Goal: Task Accomplishment & Management: Manage account settings

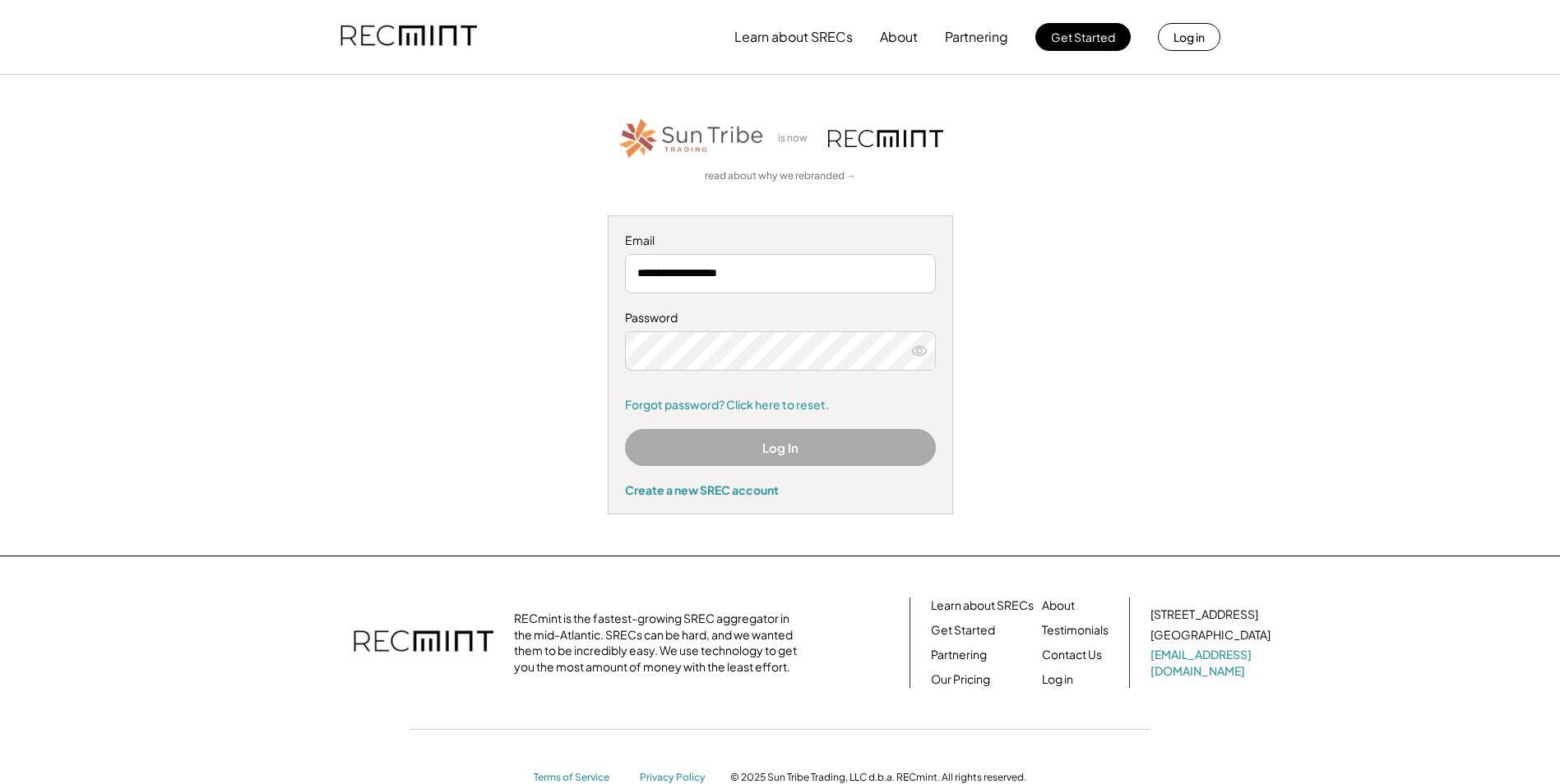
click at [763, 447] on button "Log In" at bounding box center [780, 447] width 311 height 37
click at [762, 442] on button "Log In" at bounding box center [780, 447] width 311 height 37
click at [1195, 33] on button "Log in" at bounding box center [1188, 37] width 62 height 28
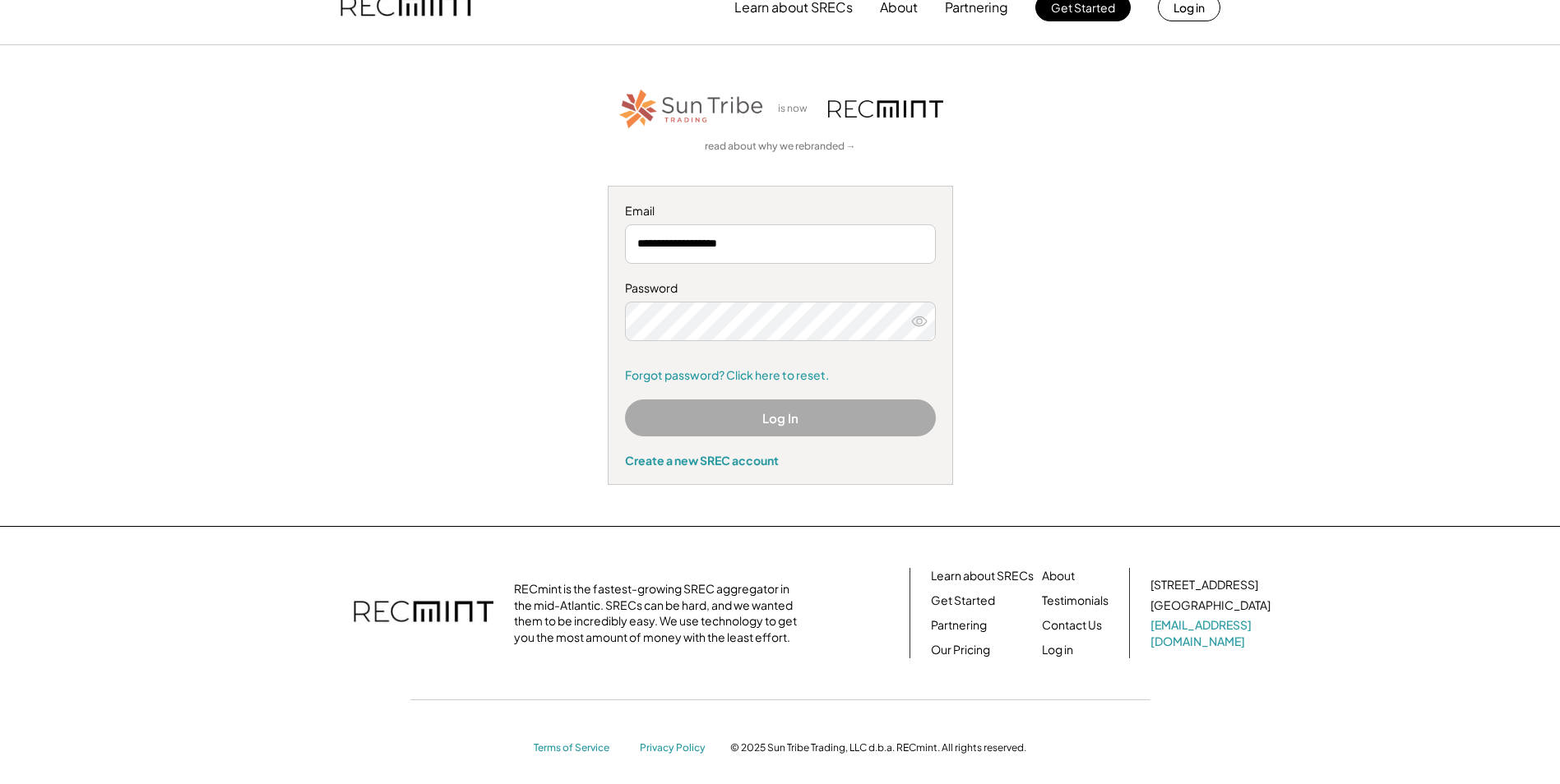
scroll to position [42, 0]
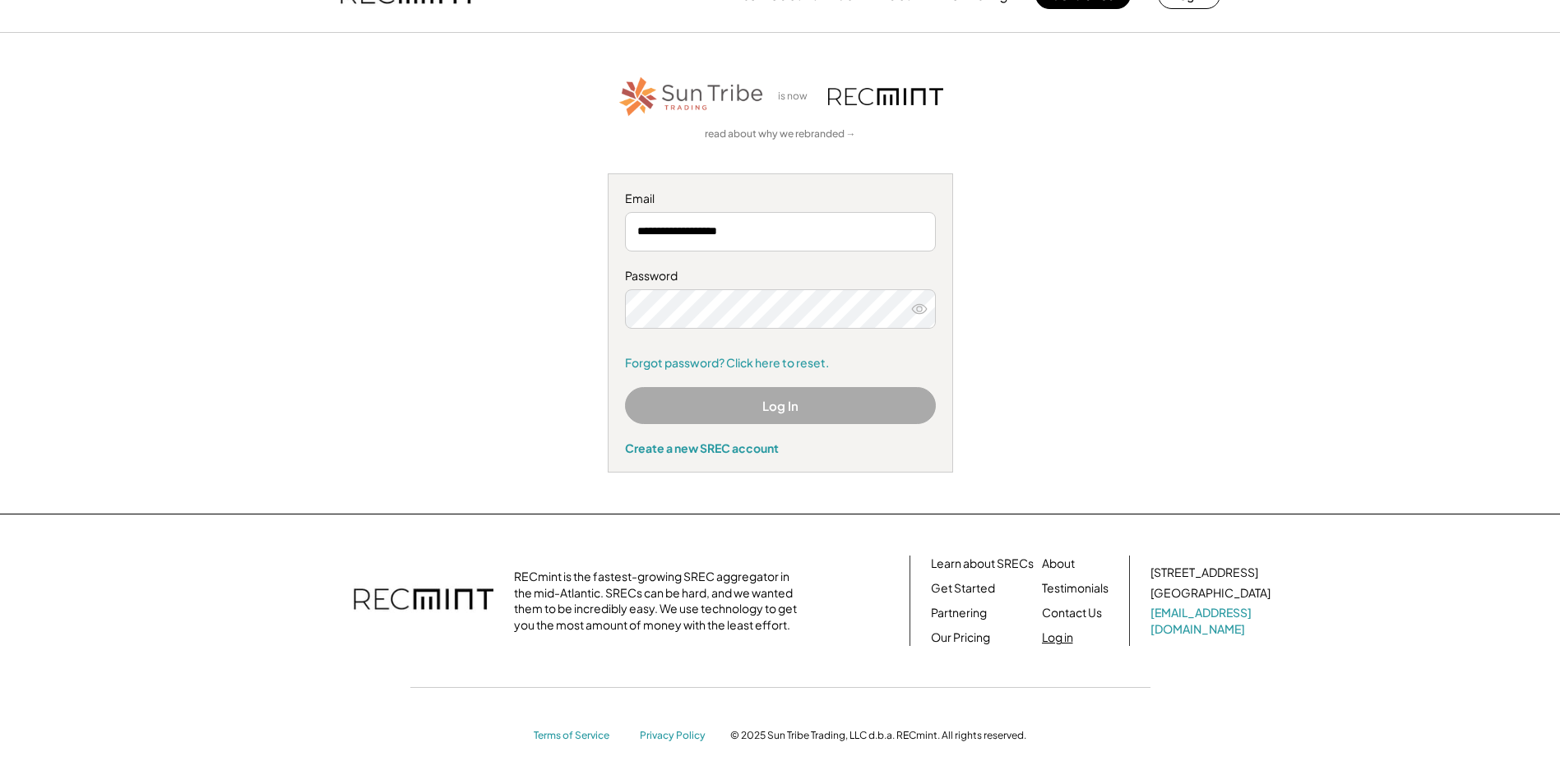
click at [1053, 635] on link "Log in" at bounding box center [1057, 638] width 32 height 17
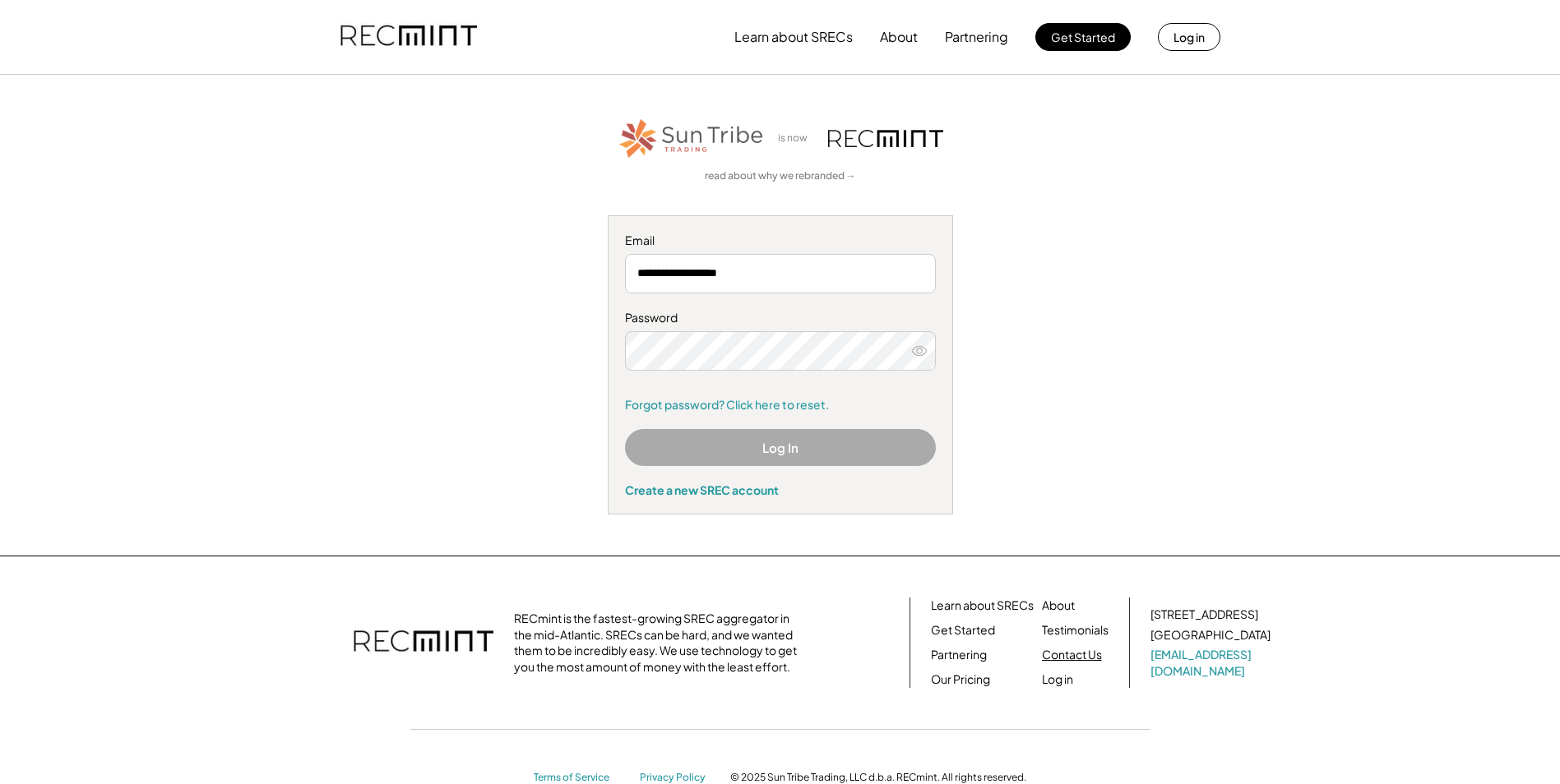
click at [1065, 654] on link "Contact Us" at bounding box center [1071, 654] width 60 height 17
click at [1077, 653] on link "Contact Us" at bounding box center [1071, 654] width 60 height 17
click at [789, 273] on input "**********" at bounding box center [780, 274] width 311 height 40
click at [1157, 374] on div "**********" at bounding box center [780, 314] width 1013 height 398
click at [675, 402] on link "Forgot password? Click here to reset." at bounding box center [780, 404] width 311 height 17
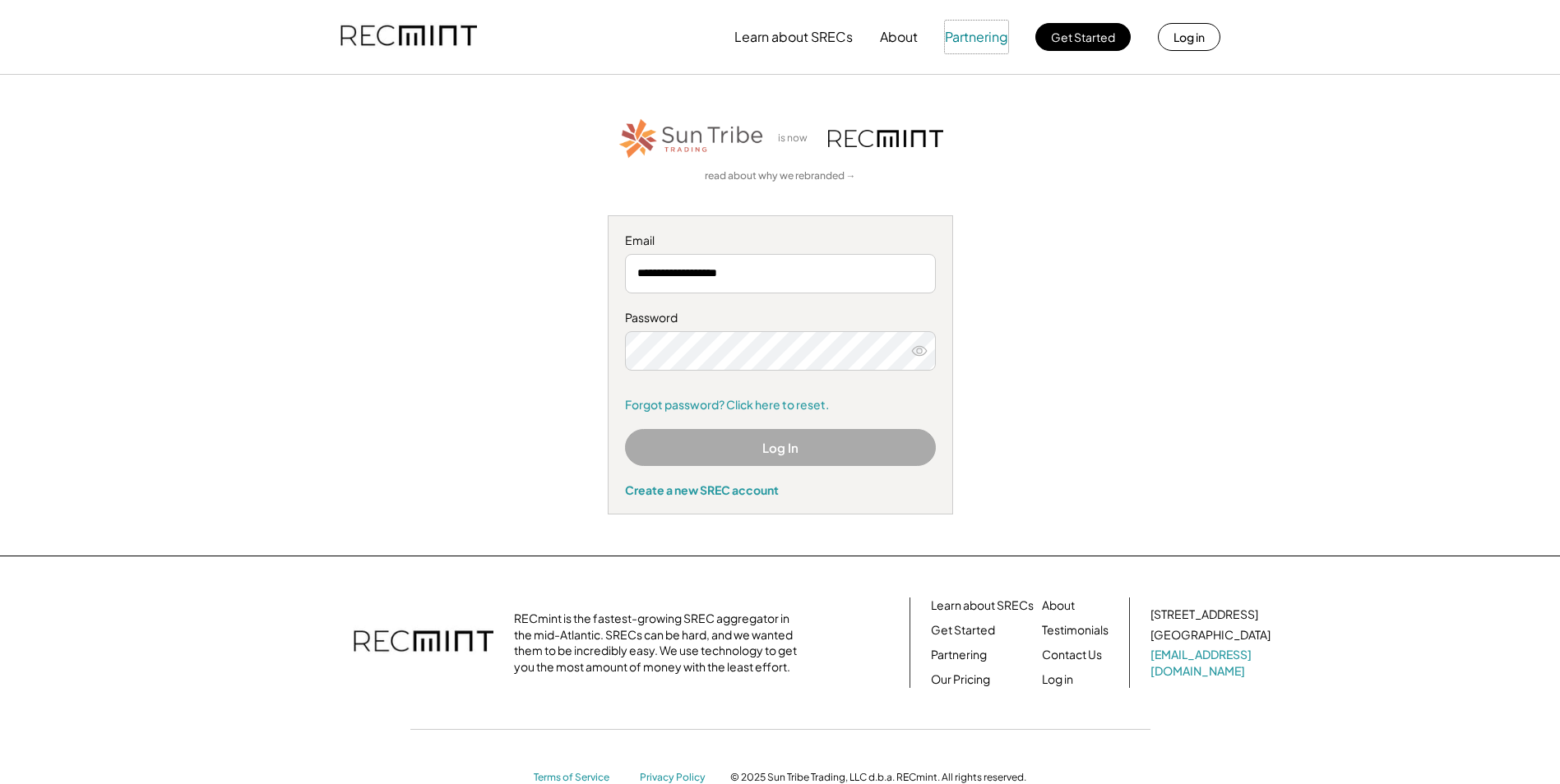
click at [971, 37] on button "Partnering" at bounding box center [976, 37] width 63 height 33
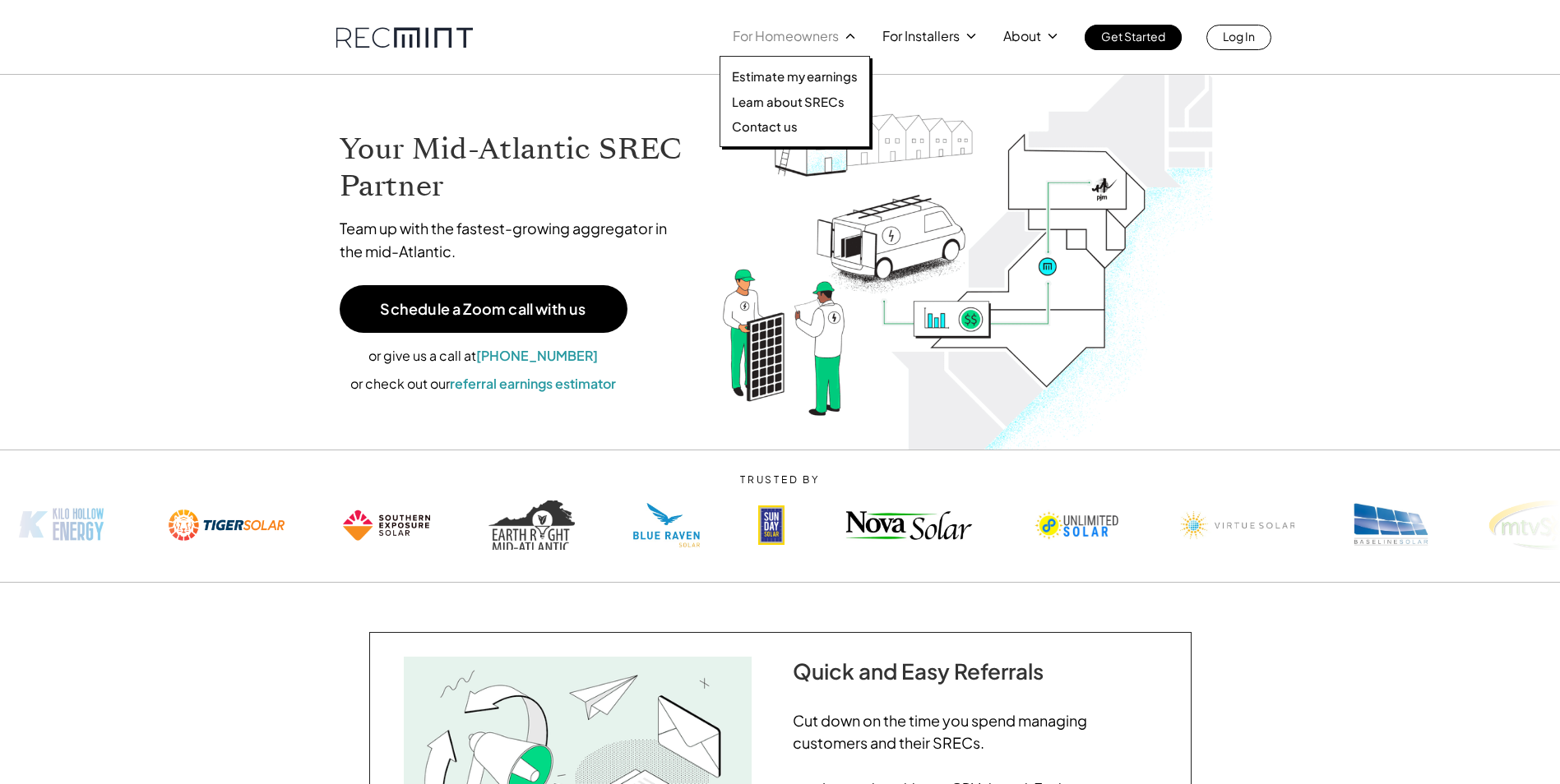
click at [826, 39] on p "For Homeowners" at bounding box center [785, 36] width 106 height 23
click at [776, 123] on p "Contact us" at bounding box center [765, 127] width 65 height 17
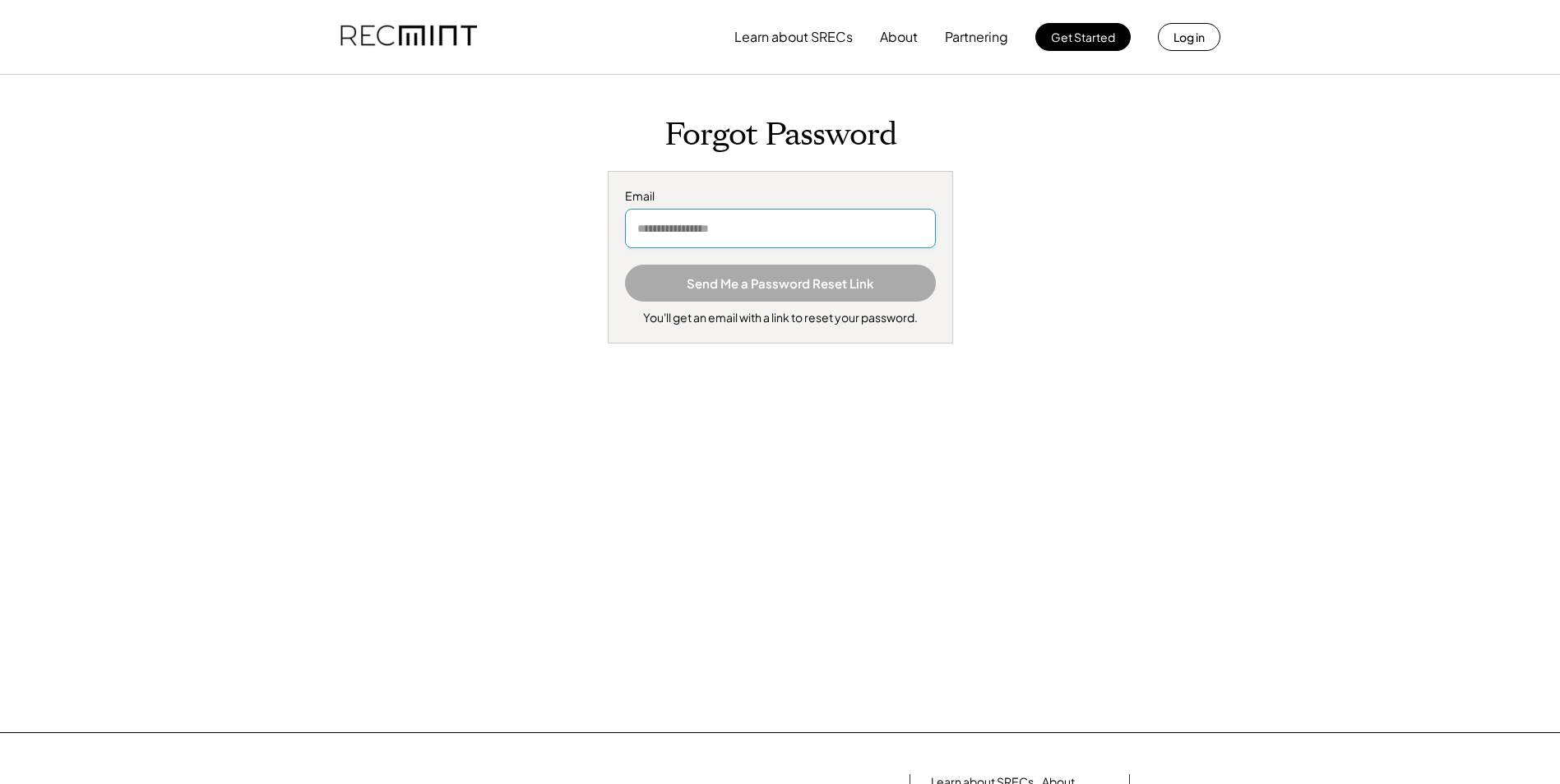
click at [800, 218] on input "email" at bounding box center [780, 228] width 311 height 40
type input "**********"
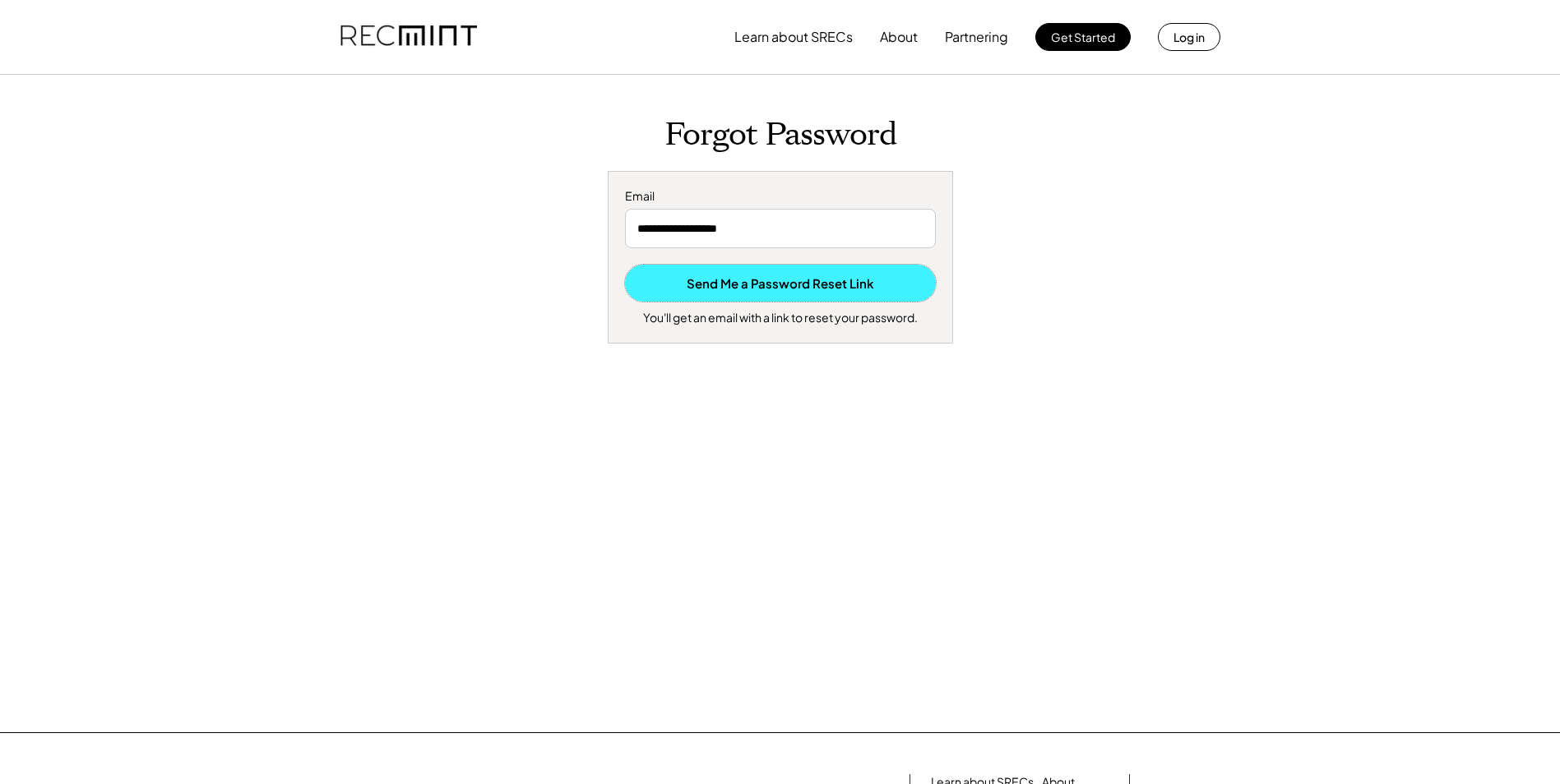
click at [723, 283] on button "Send Me a Password Reset Link" at bounding box center [780, 283] width 311 height 37
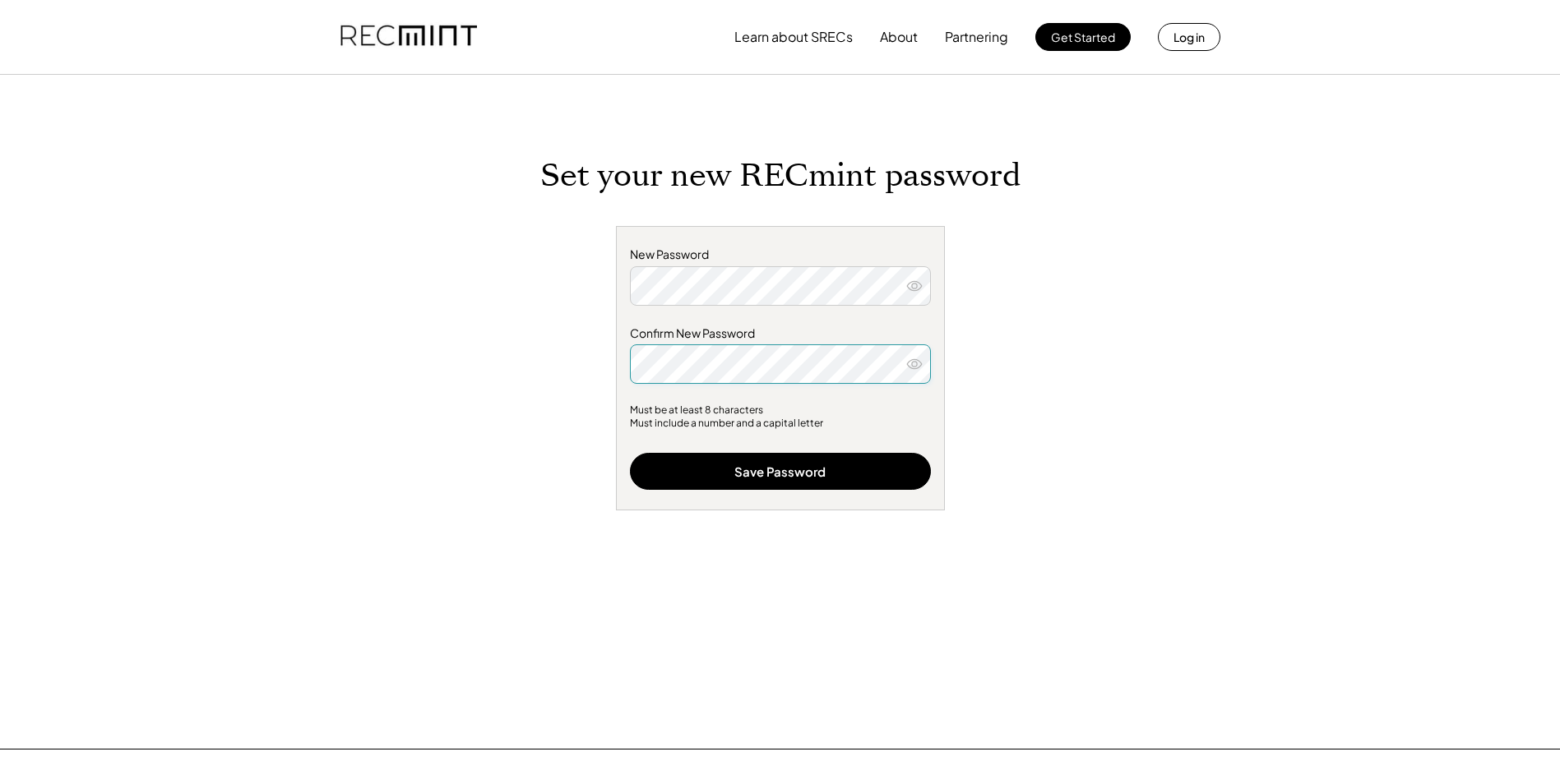
click at [1104, 414] on div "Set your new RECmint password New Password Confirm New Password Must be at leas…" at bounding box center [780, 453] width 658 height 591
click at [915, 365] on icon at bounding box center [914, 364] width 17 height 17
click at [911, 281] on icon at bounding box center [914, 286] width 17 height 17
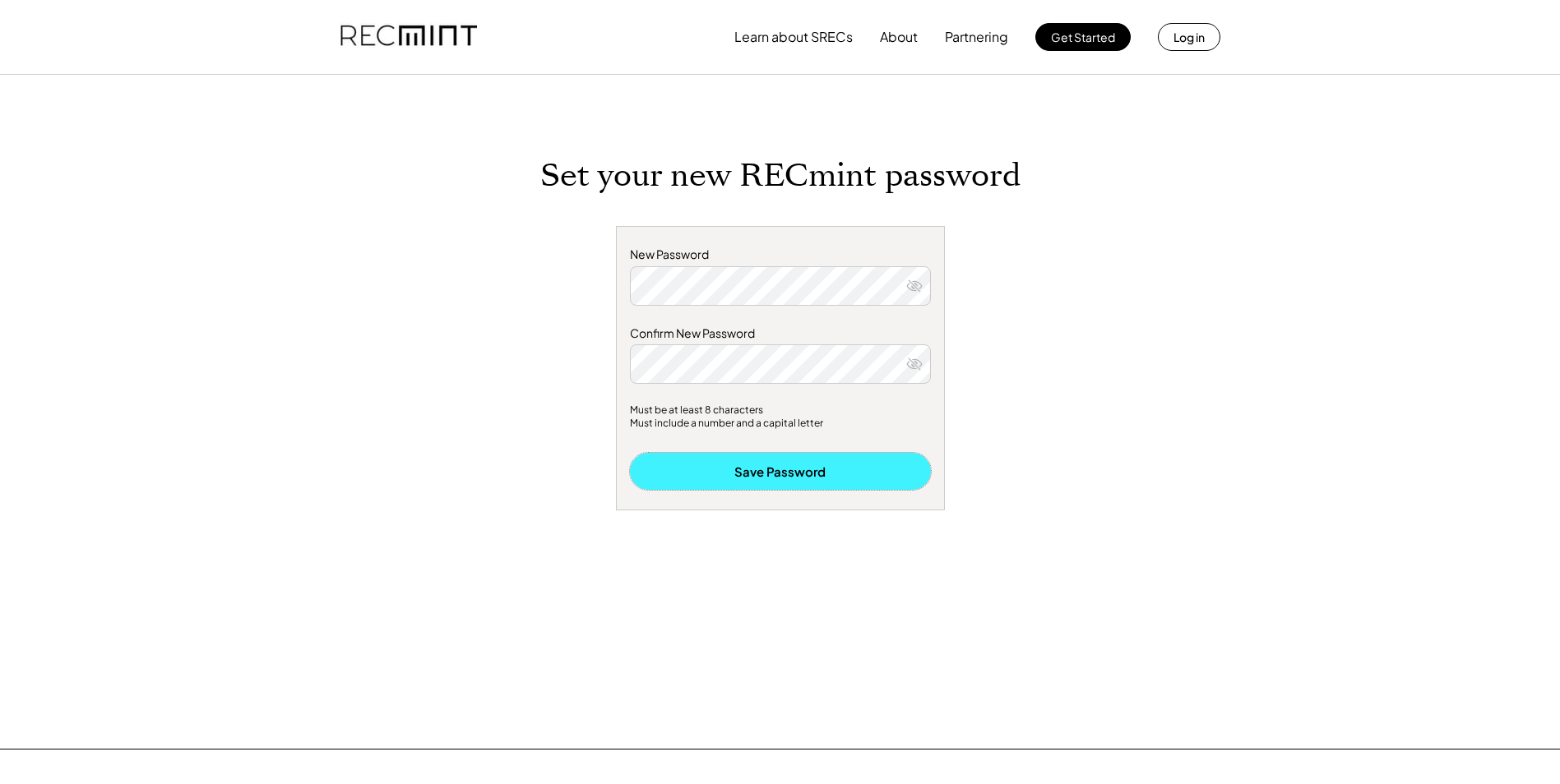
click at [748, 468] on button "Save Password" at bounding box center [780, 471] width 301 height 37
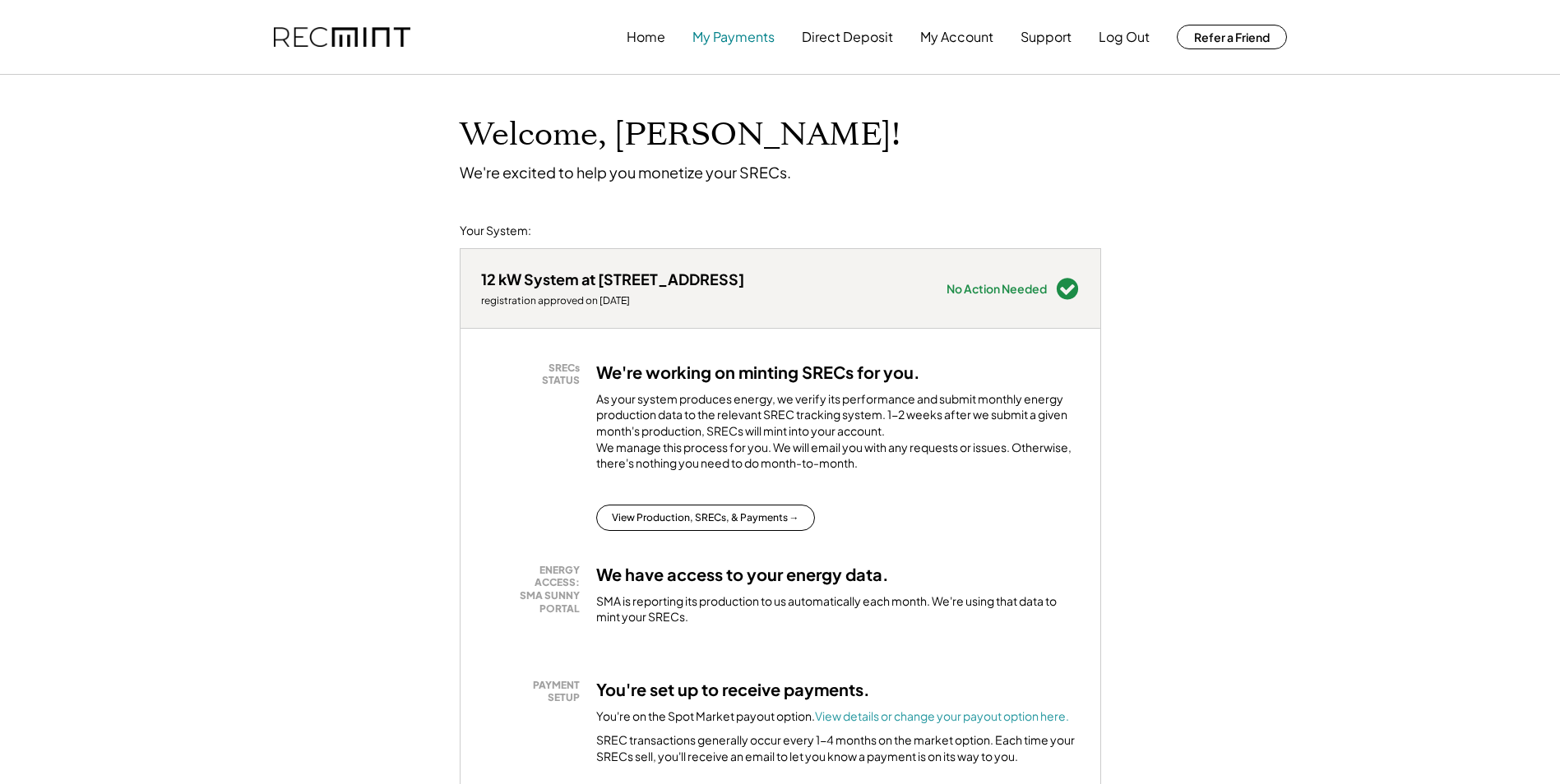
click at [727, 42] on button "My Payments" at bounding box center [733, 37] width 82 height 33
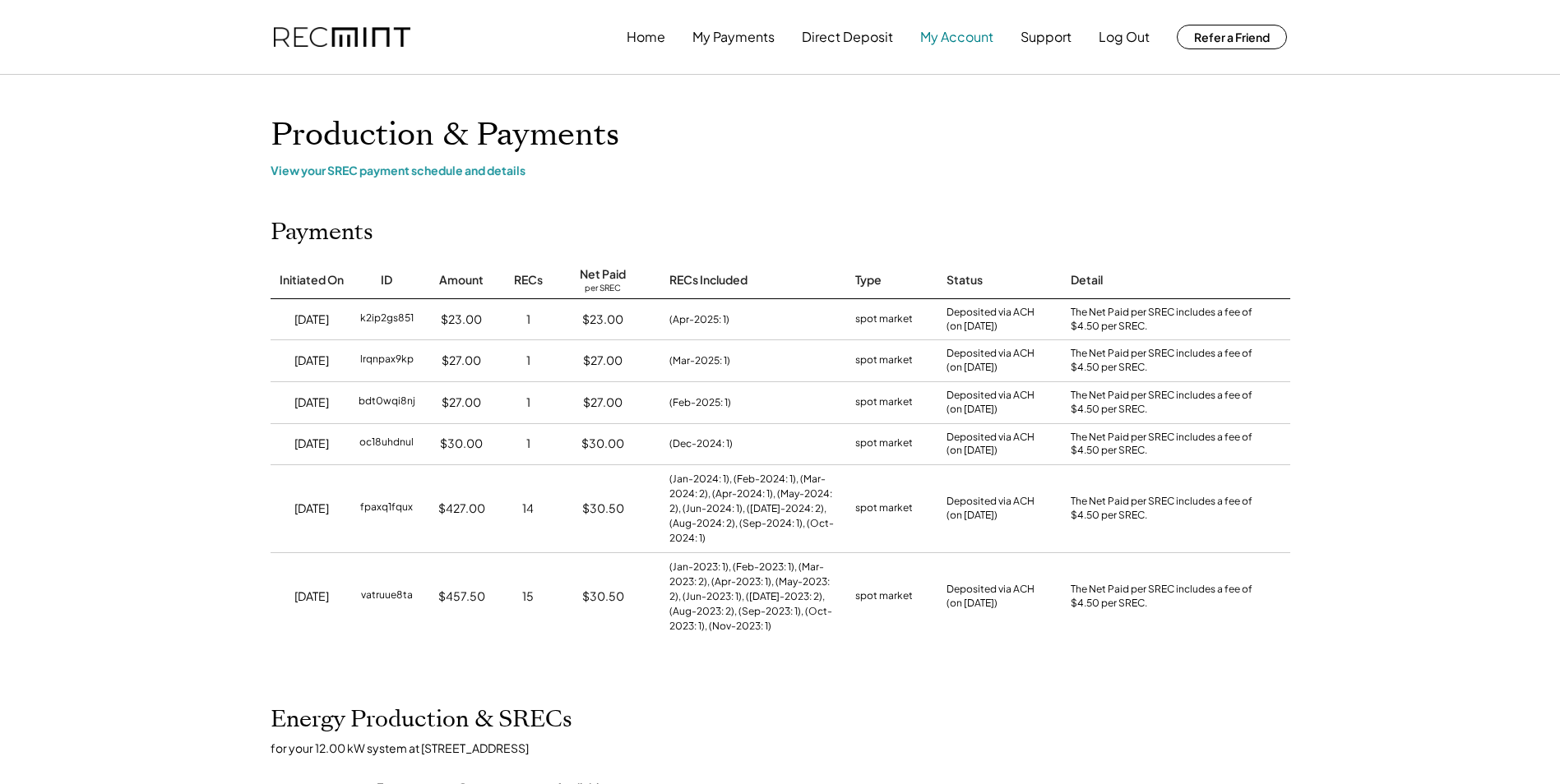
click at [963, 32] on button "My Account" at bounding box center [957, 37] width 73 height 33
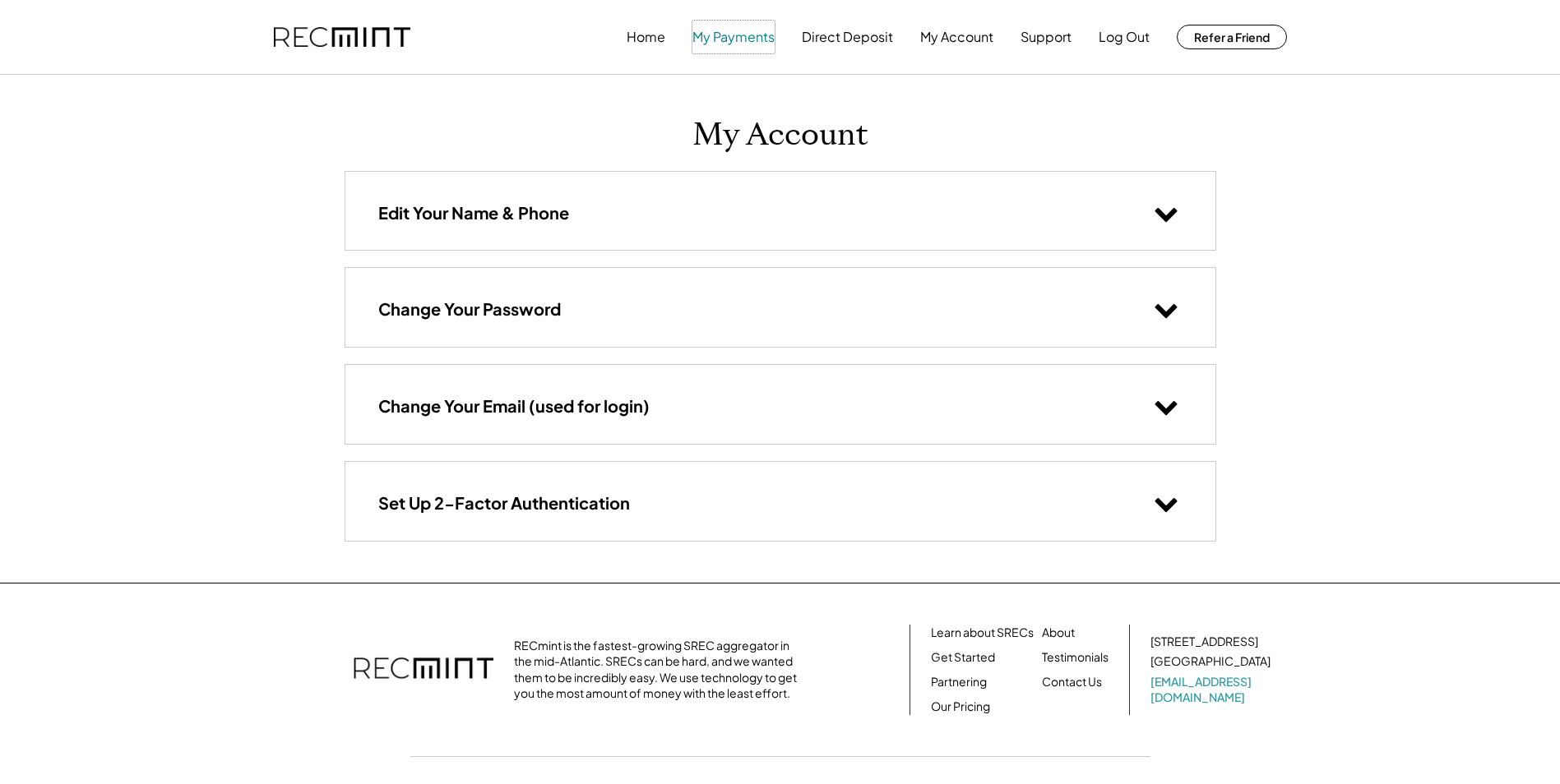
click at [733, 36] on button "My Payments" at bounding box center [733, 37] width 82 height 33
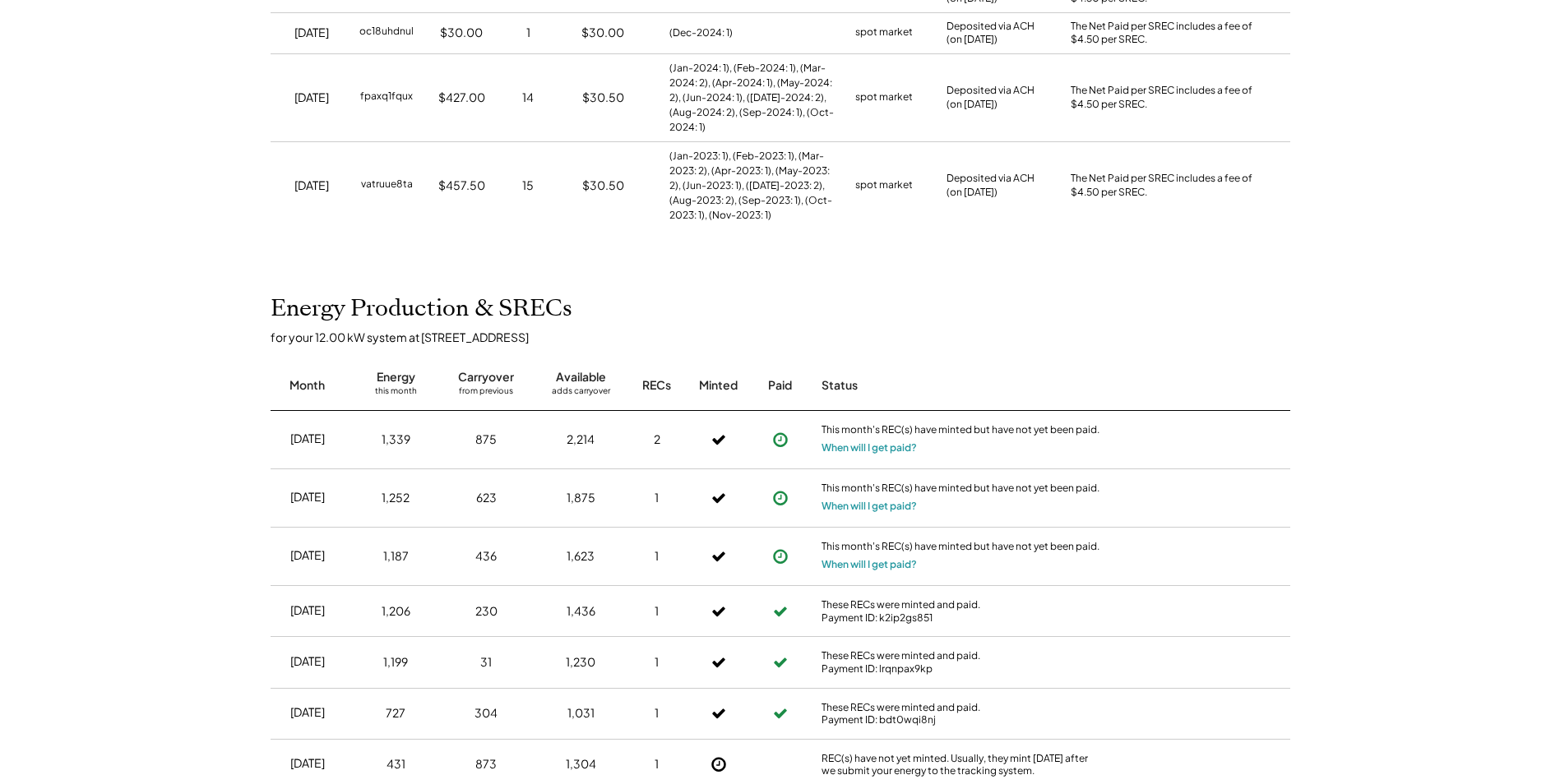
scroll to position [493, 0]
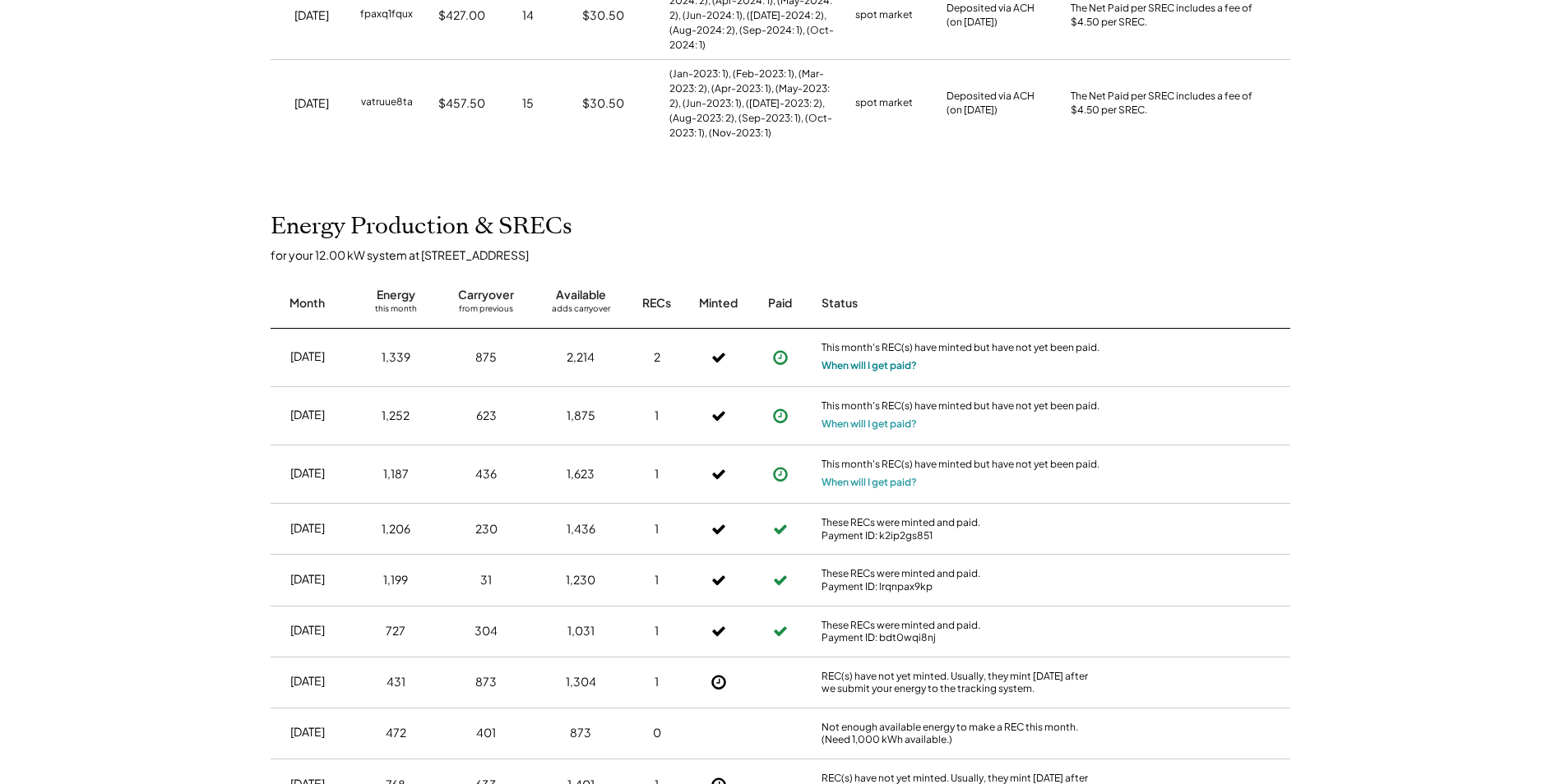
click at [888, 364] on button "When will I get paid?" at bounding box center [869, 366] width 95 height 17
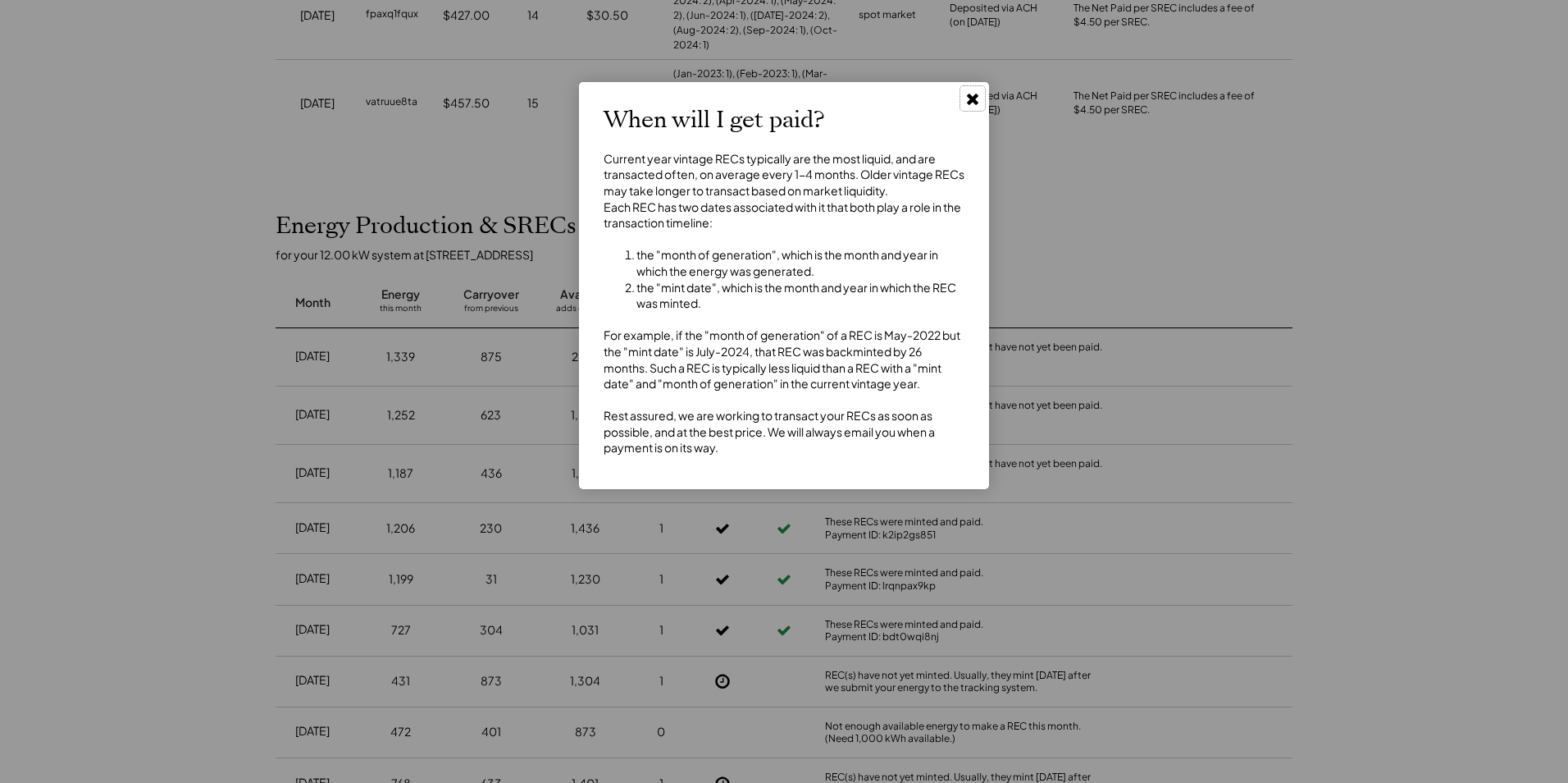
click at [978, 95] on use at bounding box center [973, 100] width 12 height 12
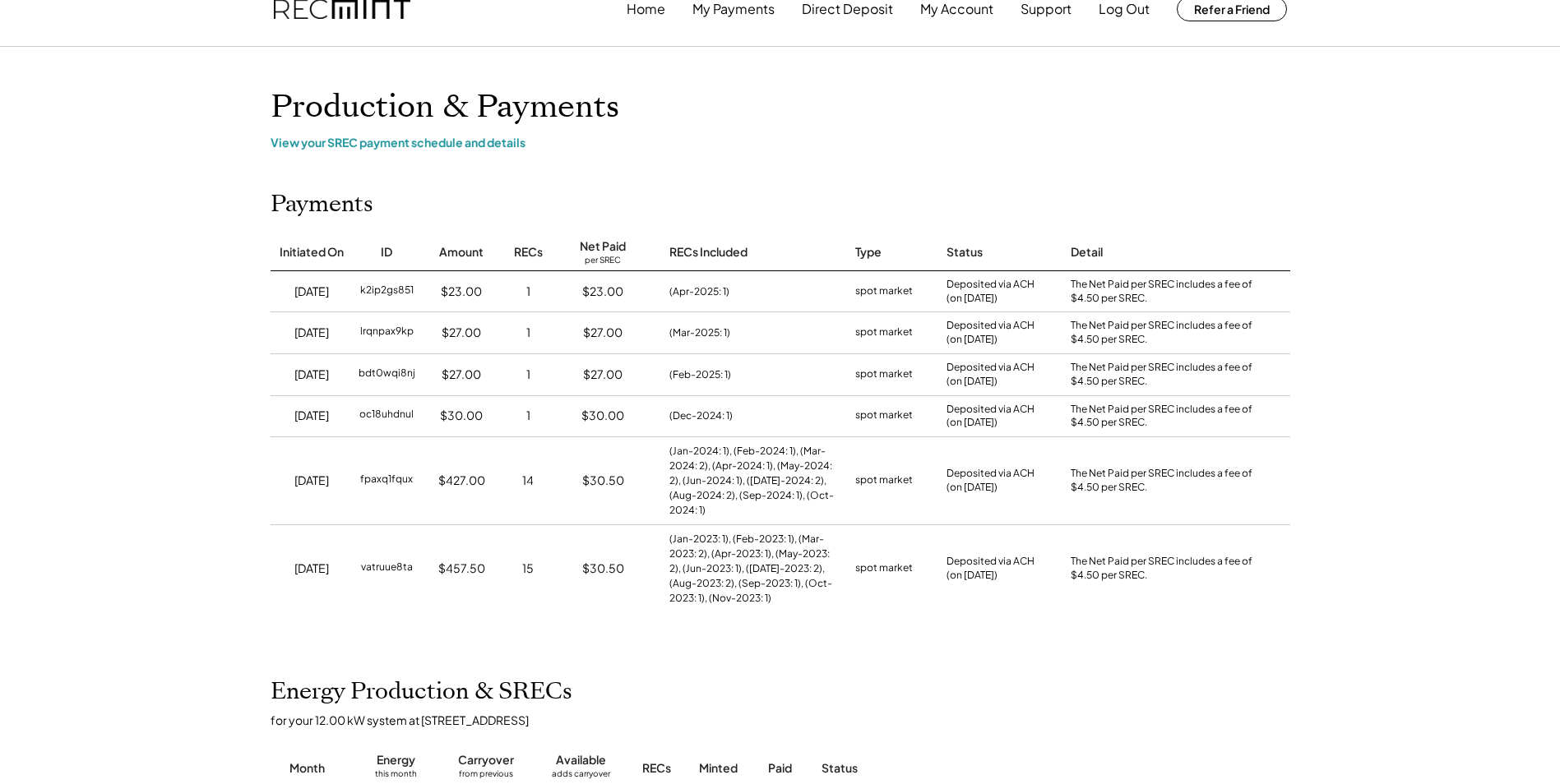
scroll to position [0, 0]
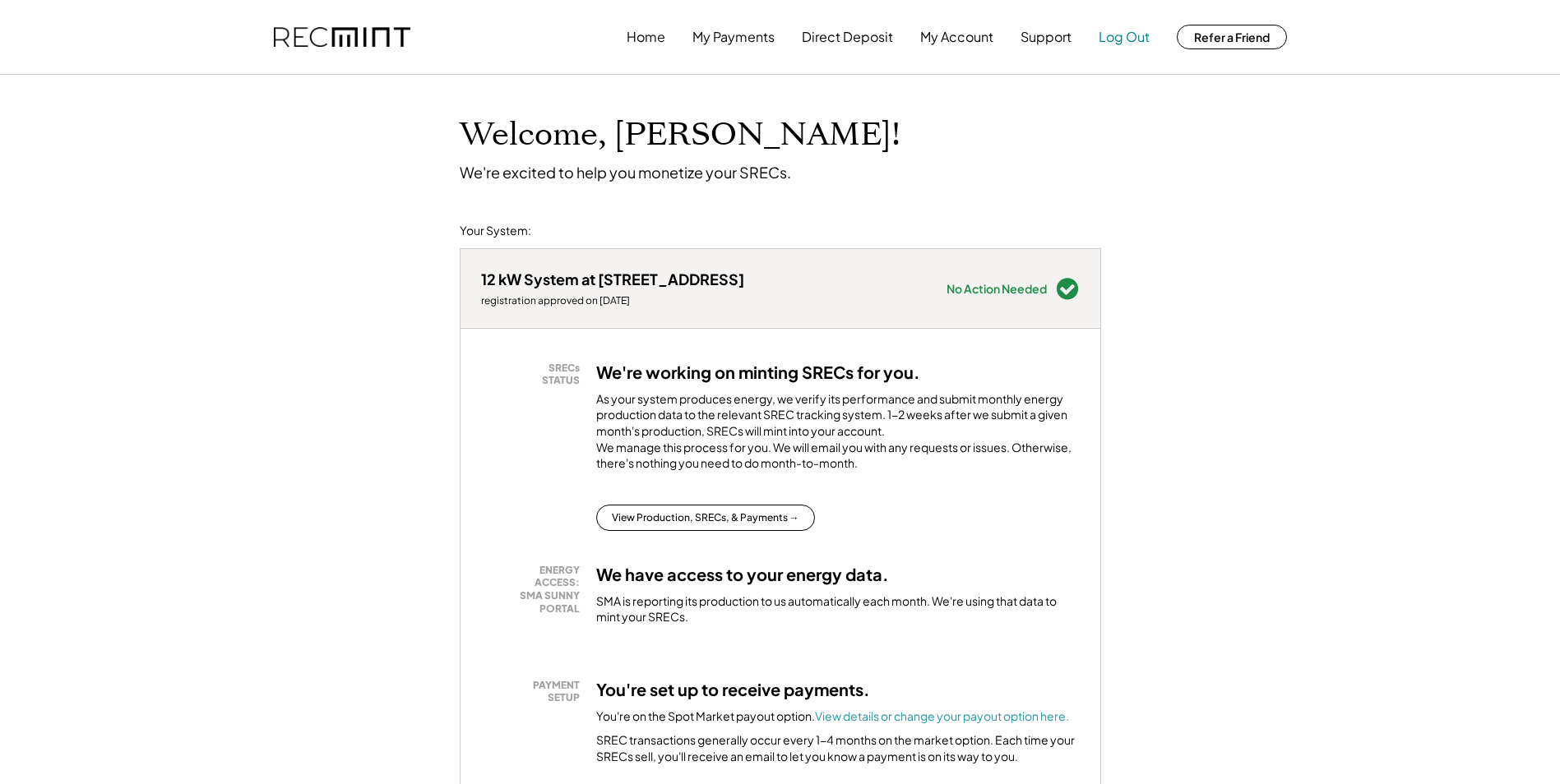
click at [1132, 30] on button "Log Out" at bounding box center [1124, 37] width 51 height 33
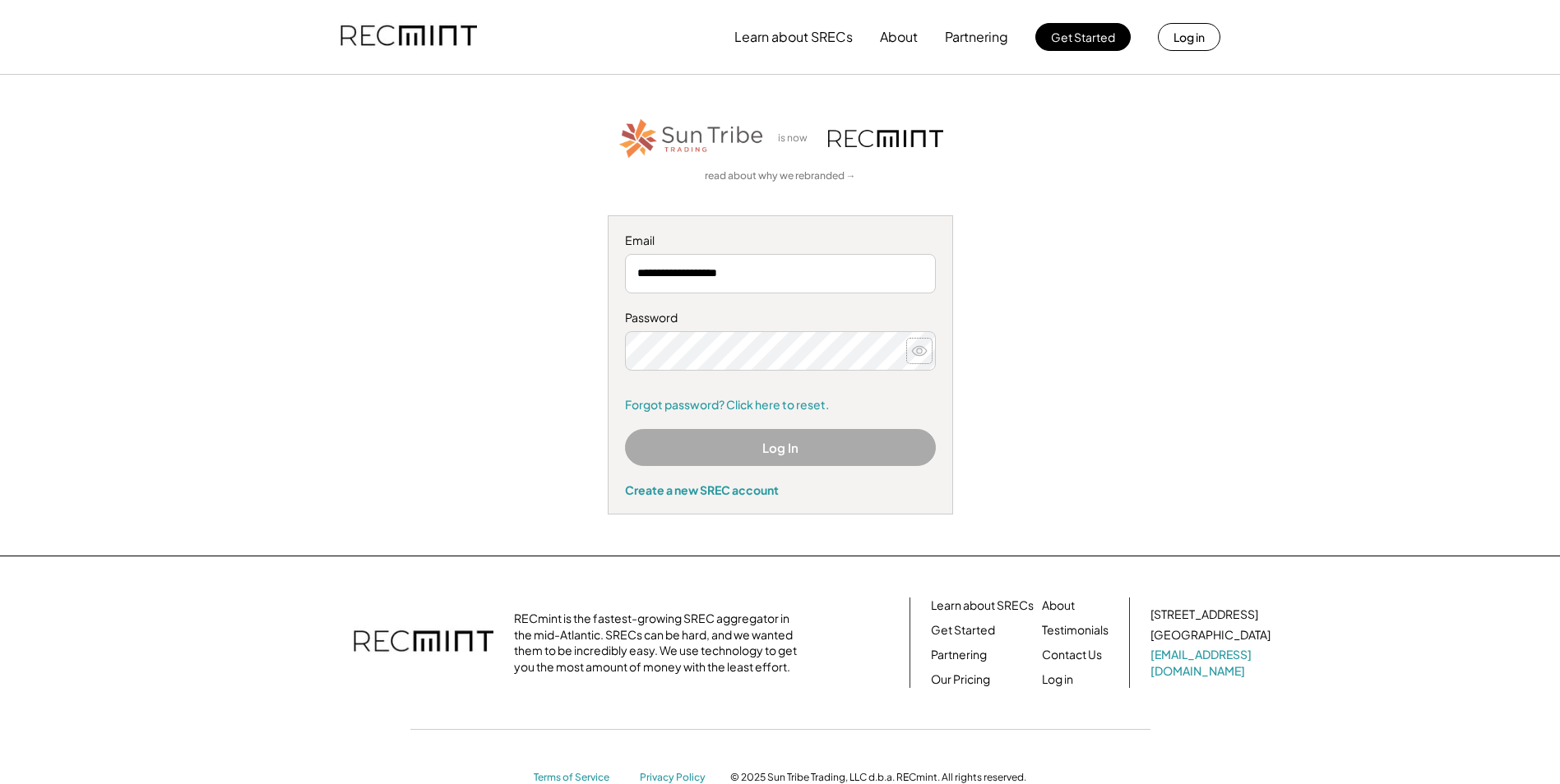
click at [919, 348] on use at bounding box center [919, 350] width 15 height 9
click at [908, 352] on button at bounding box center [919, 350] width 25 height 25
click at [788, 446] on button "Log In" at bounding box center [780, 447] width 311 height 37
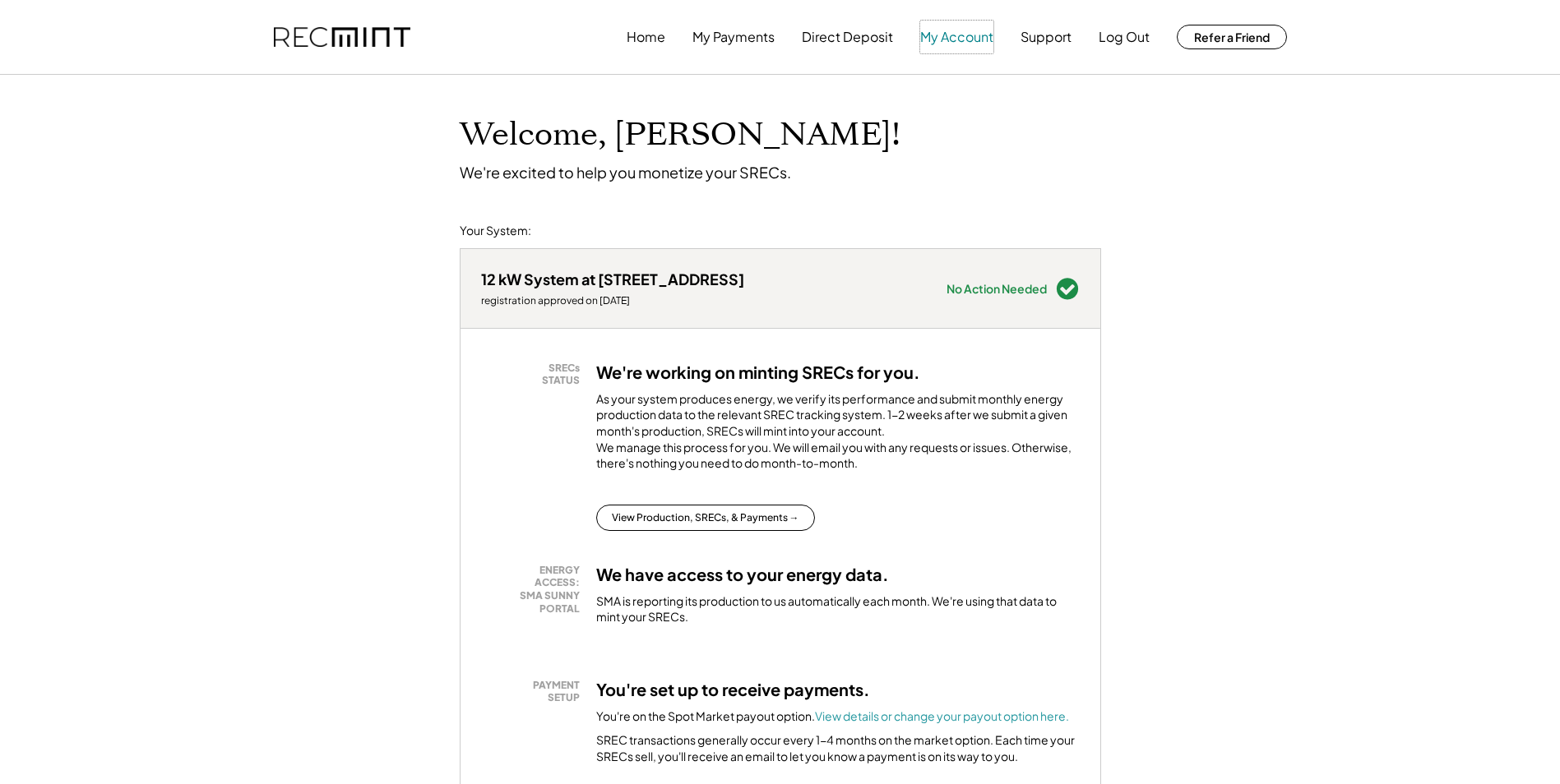
click at [964, 39] on button "My Account" at bounding box center [957, 37] width 73 height 33
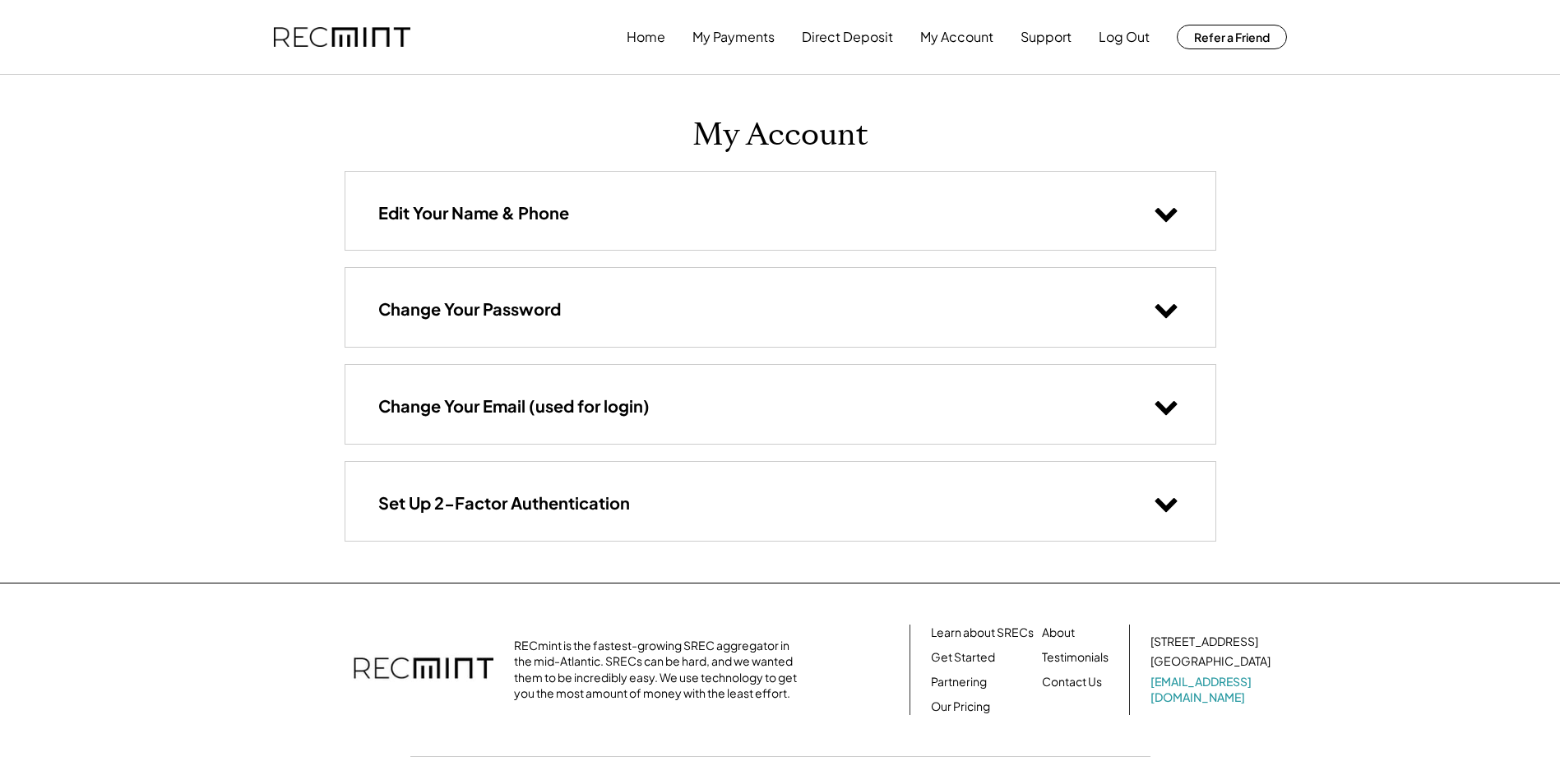
click at [1164, 508] on use at bounding box center [1165, 505] width 22 height 14
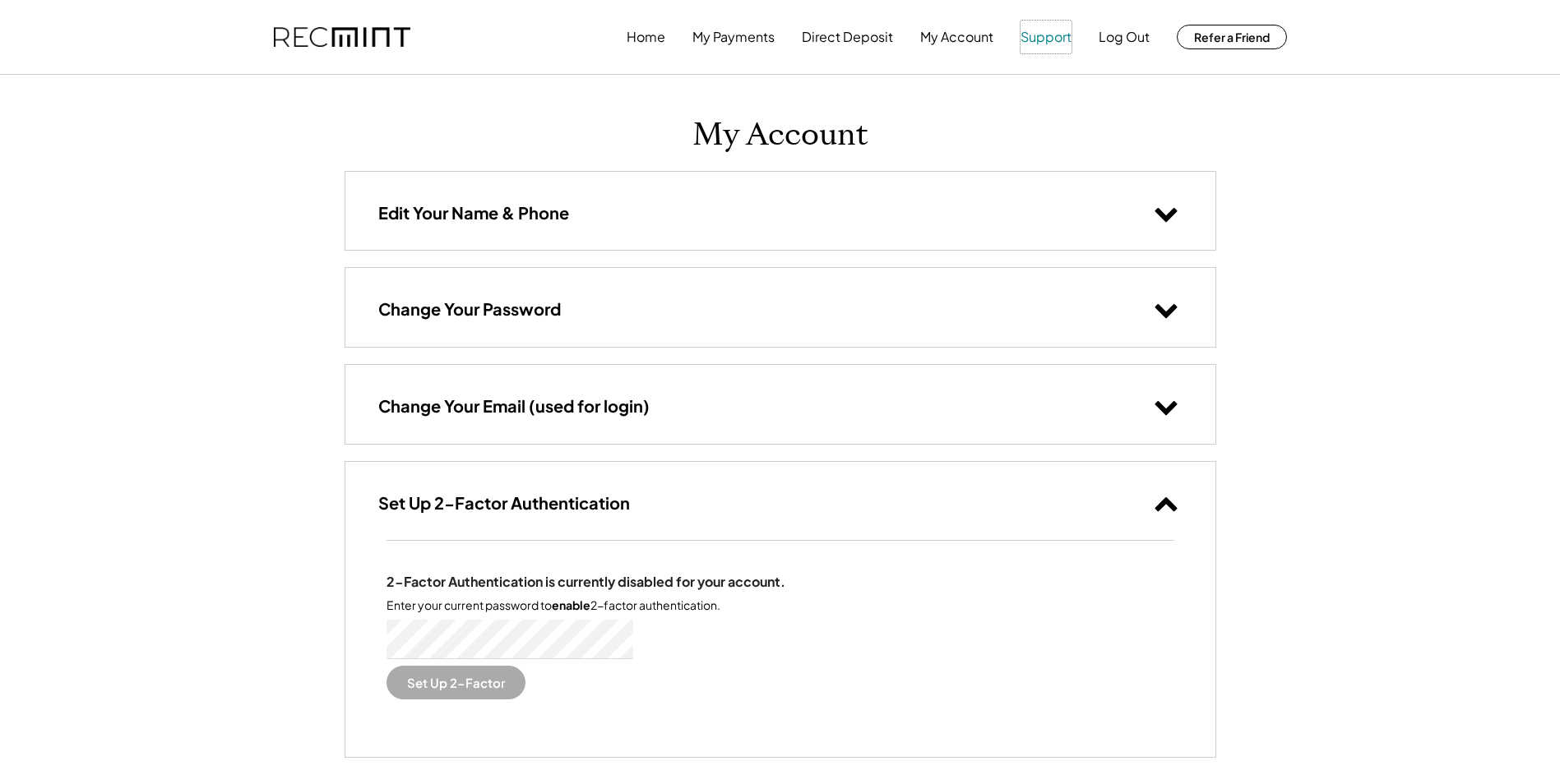
click at [1053, 38] on button "Support" at bounding box center [1046, 37] width 51 height 33
